Goal: Browse casually

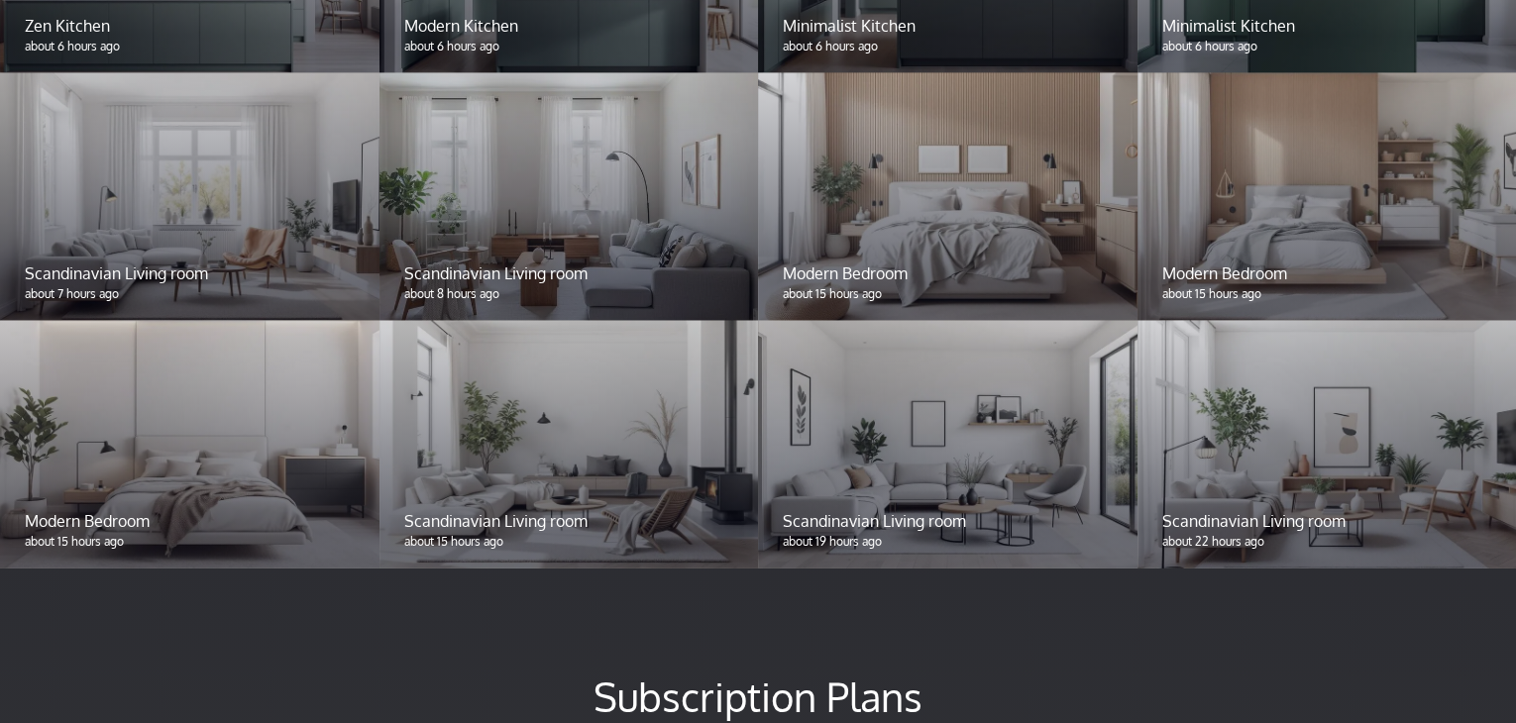
scroll to position [1784, 0]
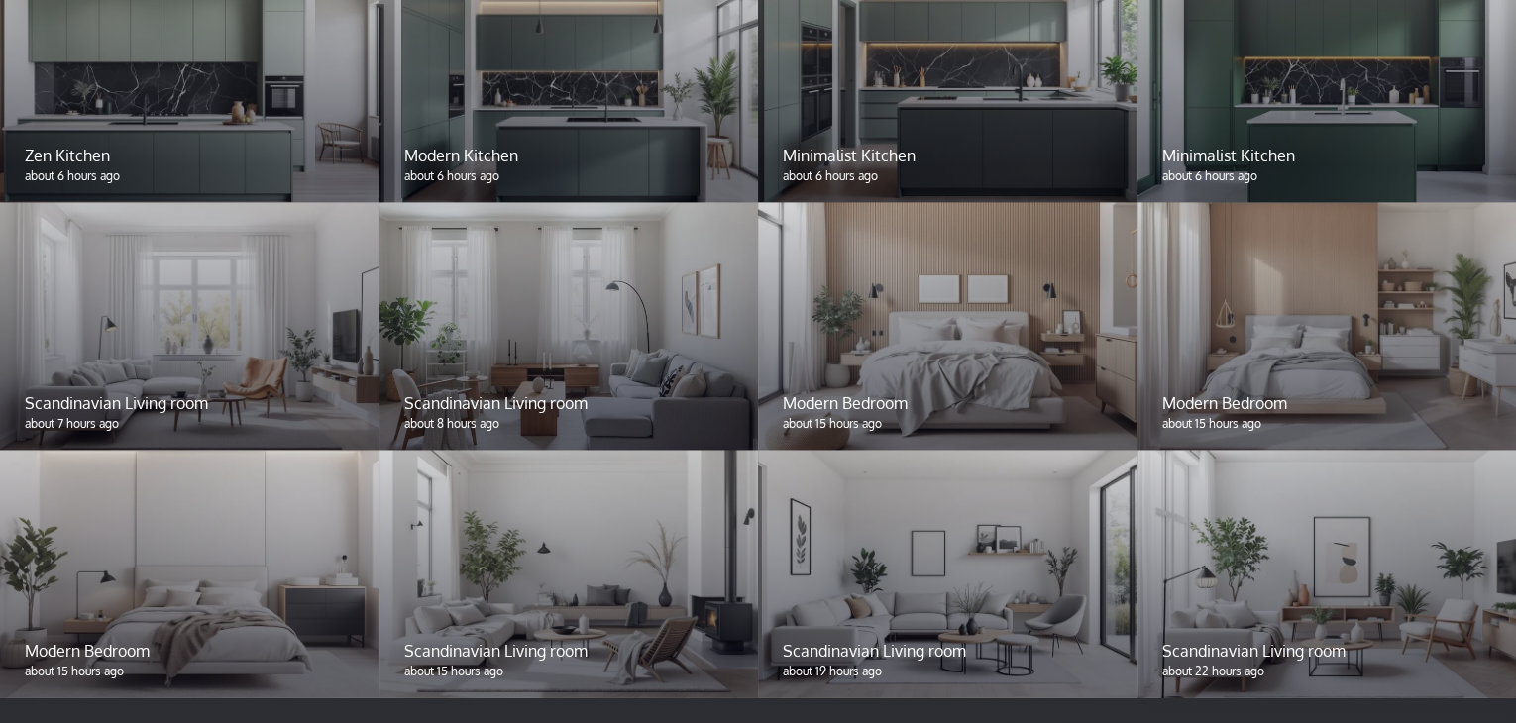
click at [891, 312] on div at bounding box center [948, 326] width 380 height 248
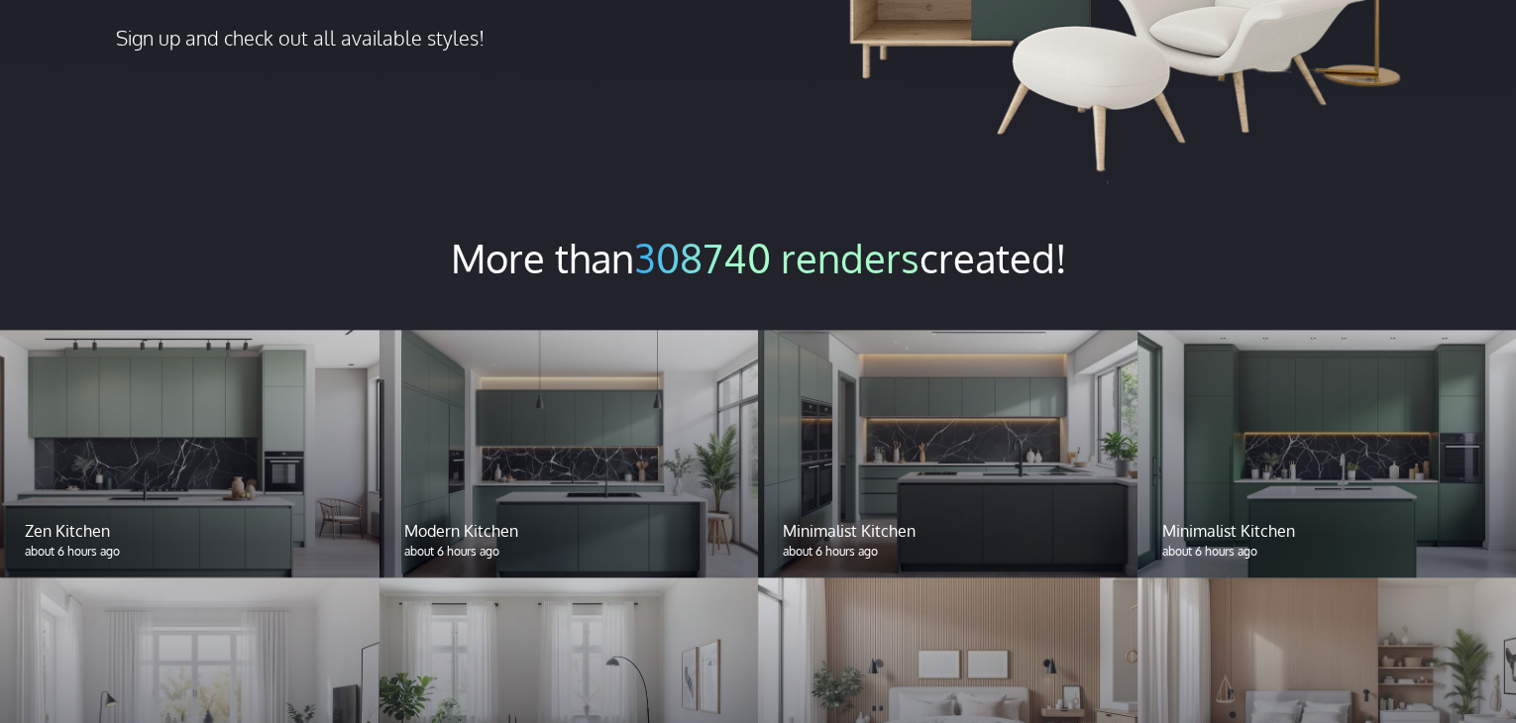
scroll to position [1387, 0]
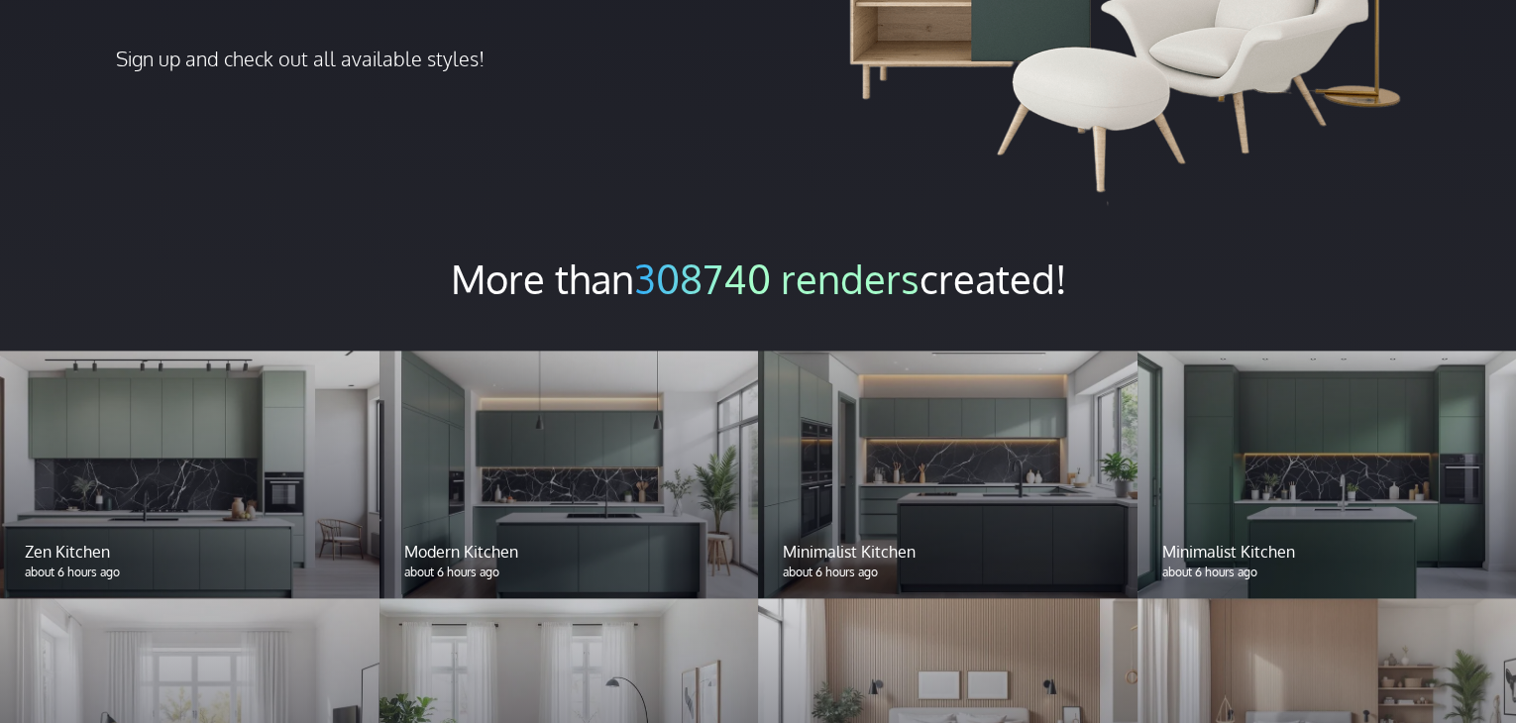
click at [876, 374] on div at bounding box center [948, 475] width 380 height 248
click at [606, 441] on div at bounding box center [570, 475] width 380 height 248
click at [725, 254] on h2 "More than 308740 renders created!" at bounding box center [758, 279] width 1516 height 50
click at [733, 254] on span "308740 renders" at bounding box center [776, 279] width 285 height 50
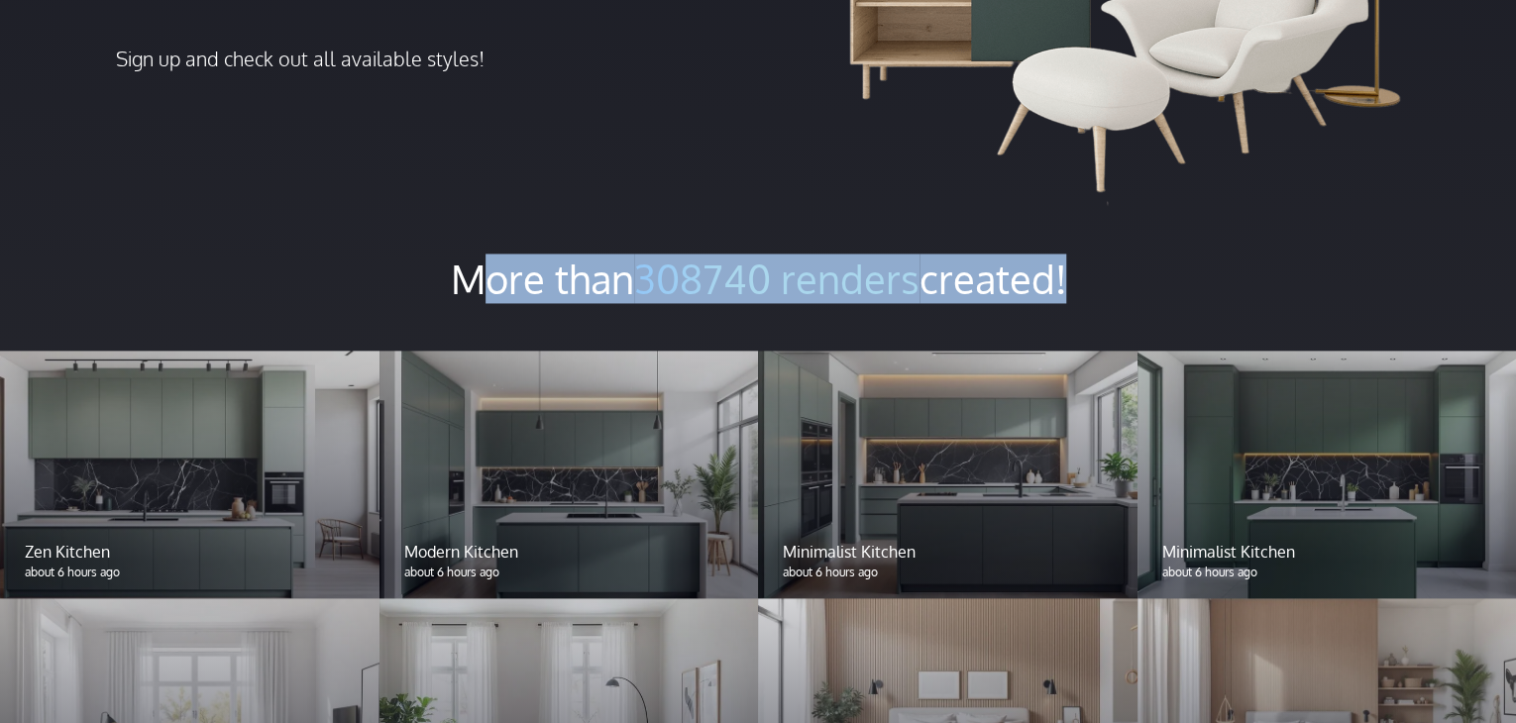
click at [733, 254] on span "308740 renders" at bounding box center [776, 279] width 285 height 50
click at [868, 254] on span "308740 renders" at bounding box center [776, 279] width 285 height 50
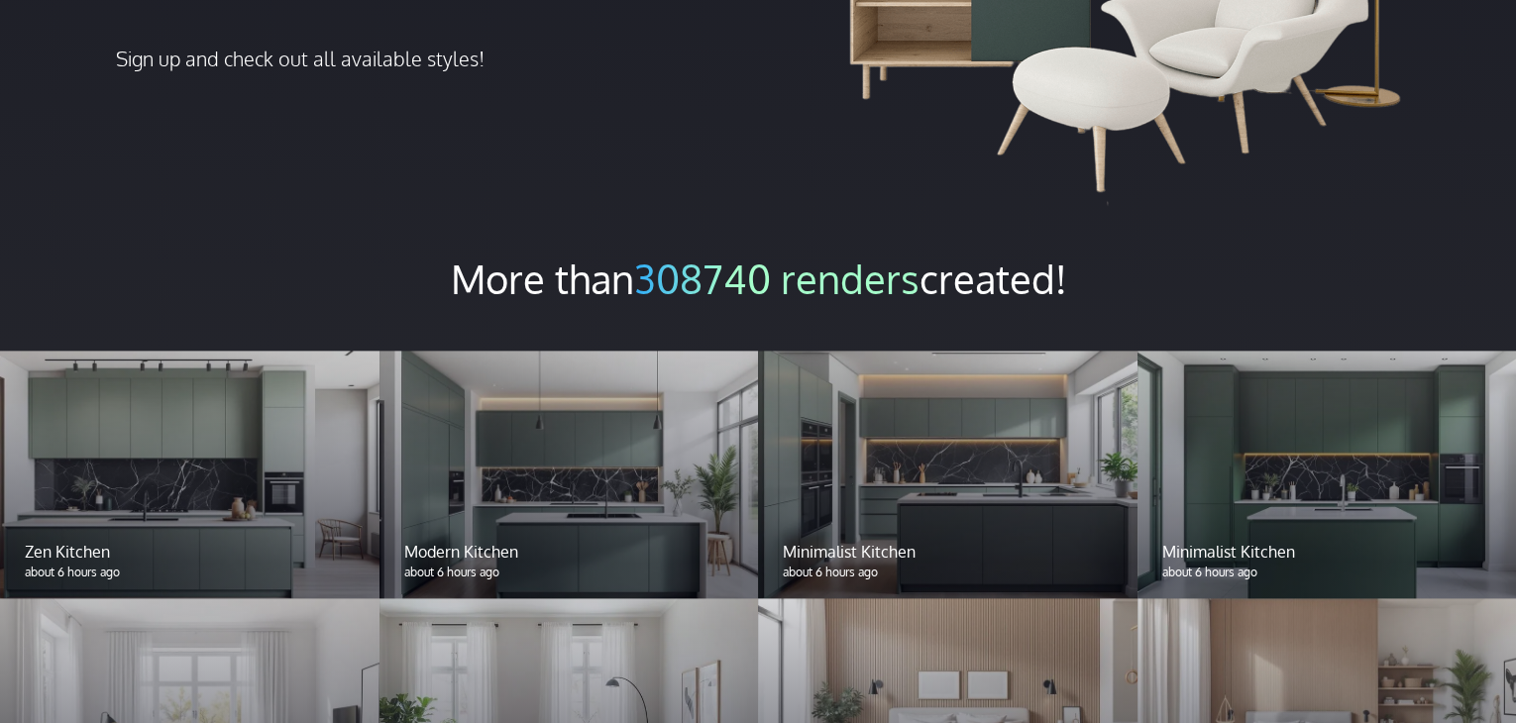
drag, startPoint x: 1068, startPoint y: 230, endPoint x: 388, endPoint y: 259, distance: 680.4
click at [388, 259] on div "More than 308740 renders created! Zen Kitchen about 6 hours ago Modern Kitchen …" at bounding box center [758, 682] width 1516 height 856
click at [563, 254] on h2 "More than 308740 renders created!" at bounding box center [758, 279] width 1516 height 50
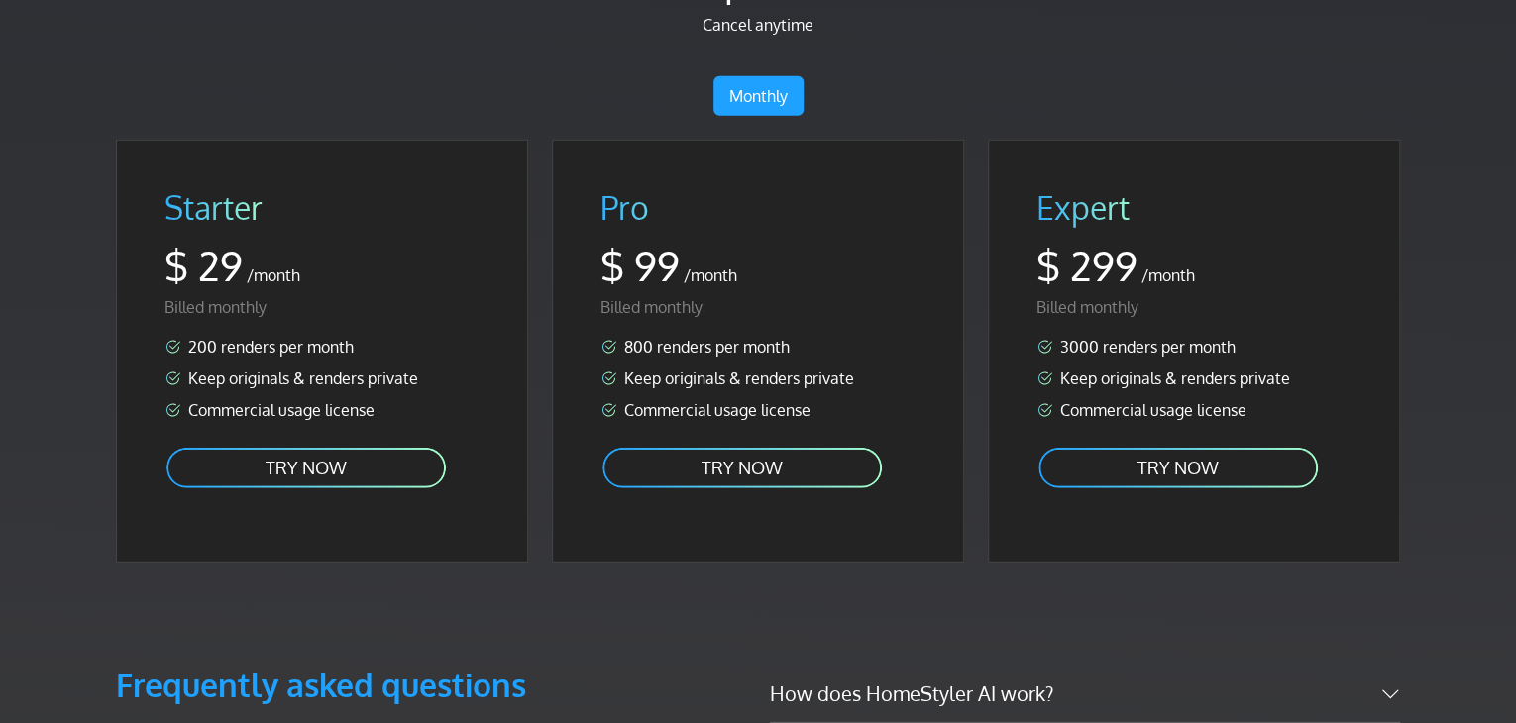
scroll to position [2478, 0]
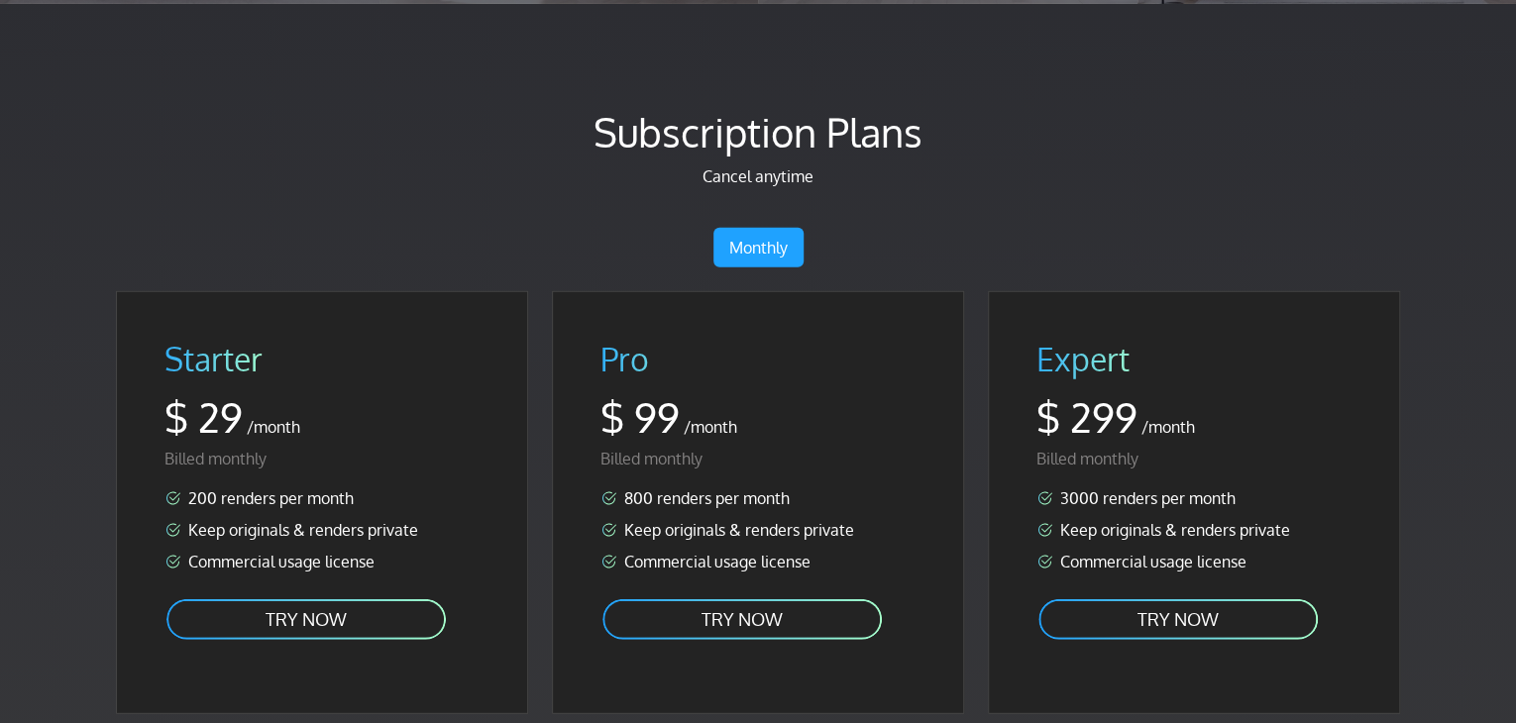
click at [755, 228] on link "Monthly" at bounding box center [759, 248] width 90 height 40
